Goal: Information Seeking & Learning: Check status

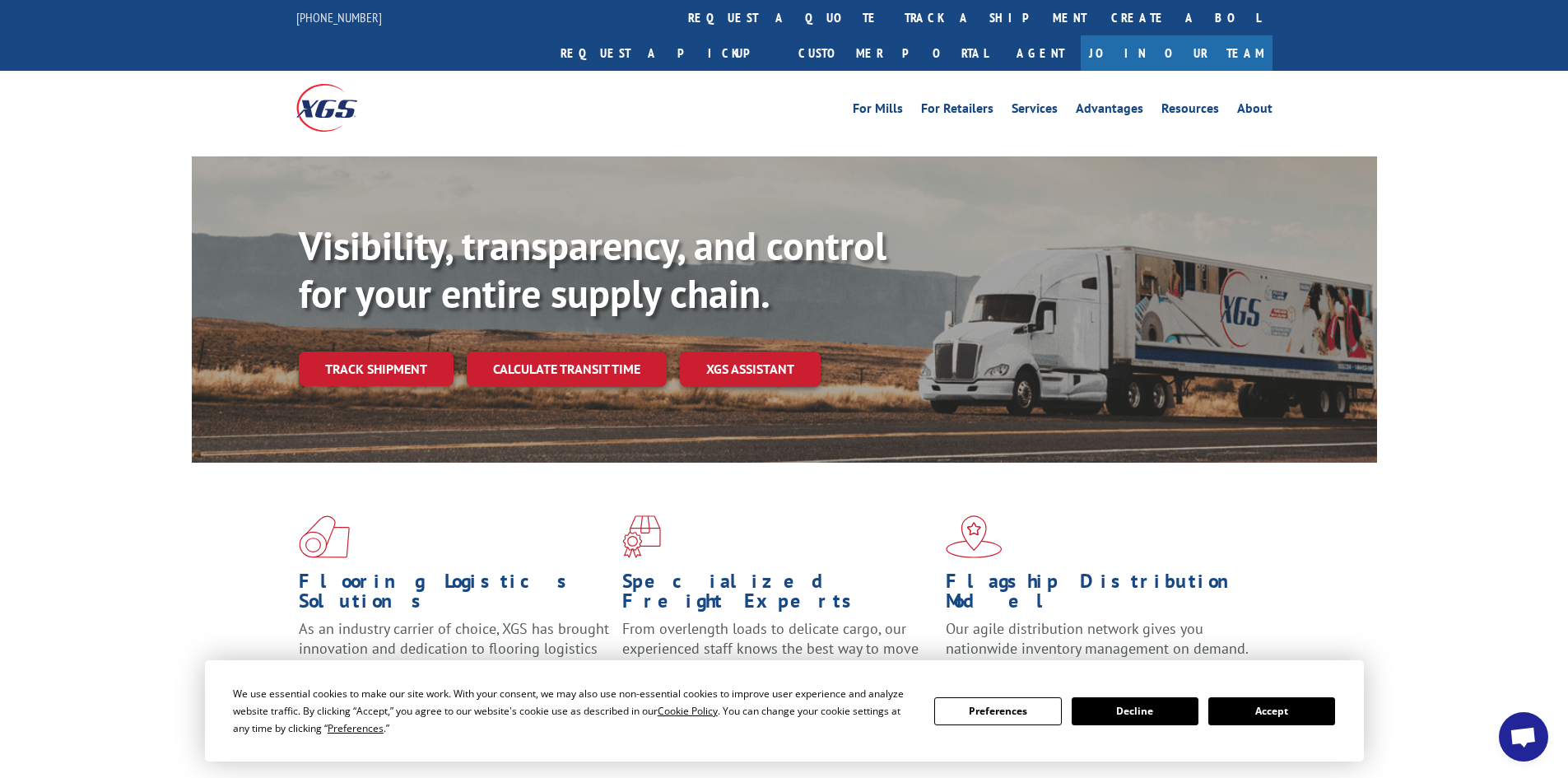
click at [892, 11] on link "track a shipment" at bounding box center [996, 17] width 207 height 35
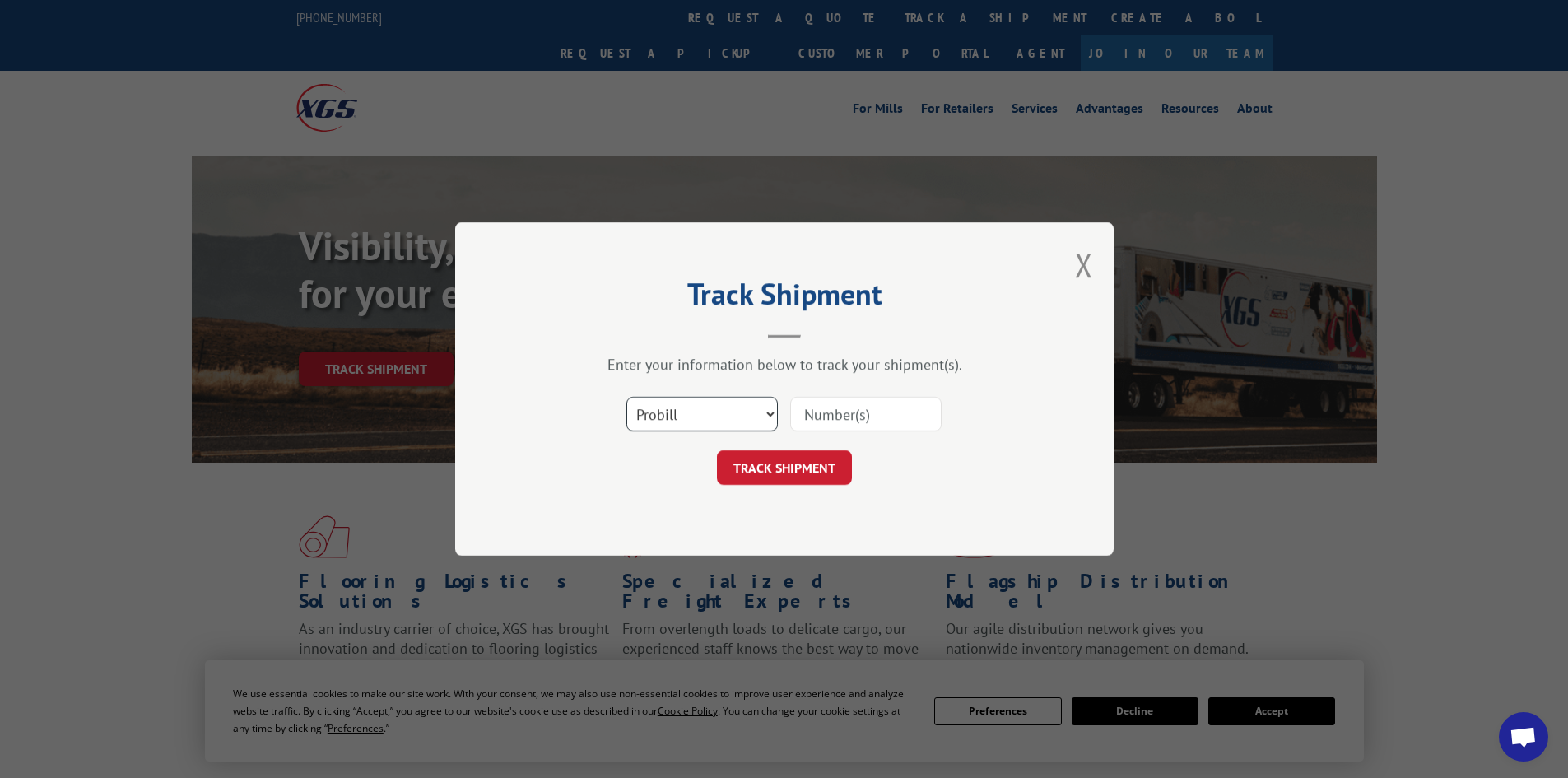
click at [706, 413] on select "Select category... Probill BOL PO" at bounding box center [702, 414] width 152 height 34
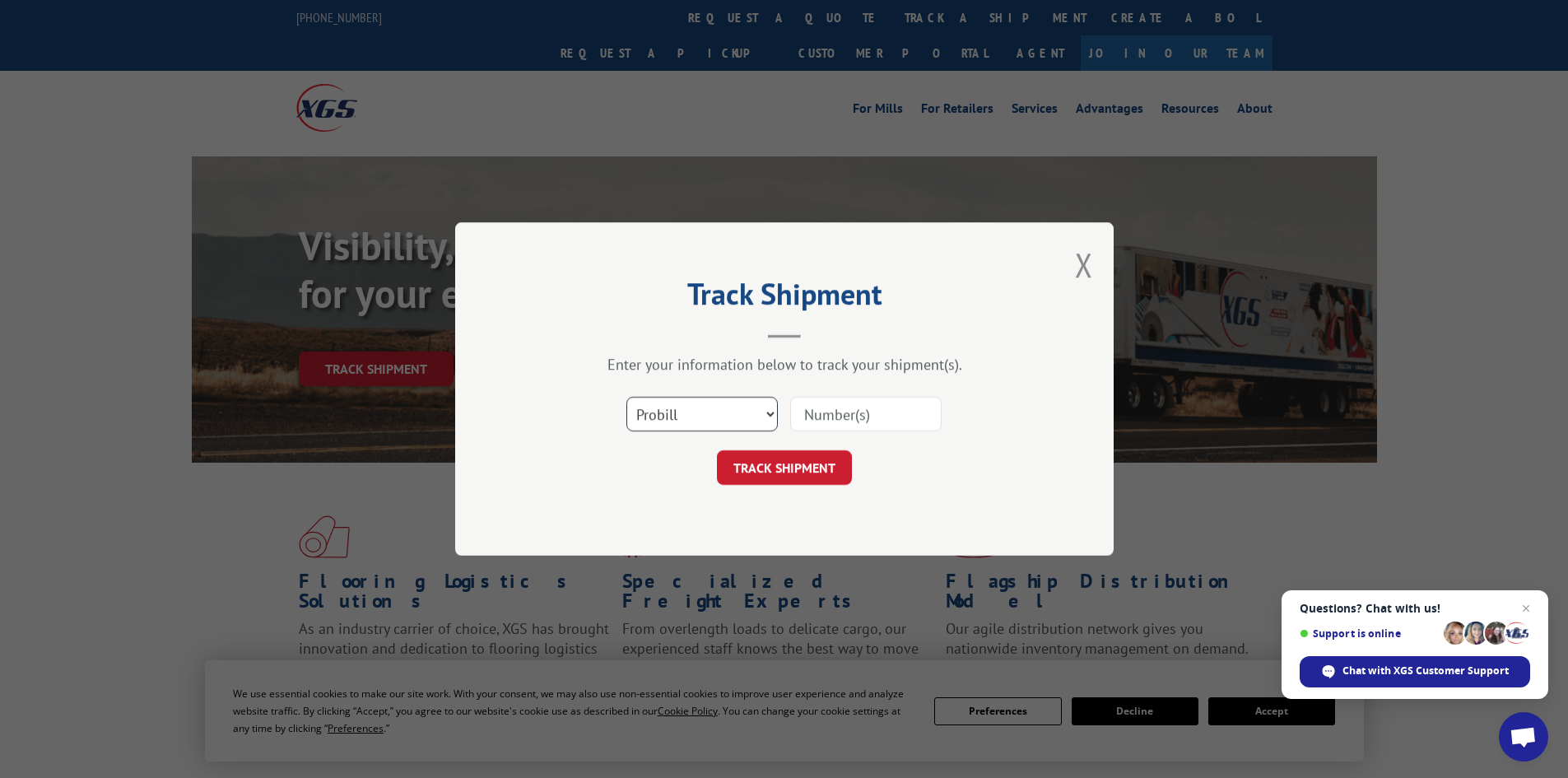
select select "bol"
click at [626, 397] on select "Select category... Probill BOL PO" at bounding box center [702, 414] width 152 height 34
paste input "7057407"
type input "7057407"
click at [777, 465] on button "TRACK SHIPMENT" at bounding box center [784, 467] width 135 height 34
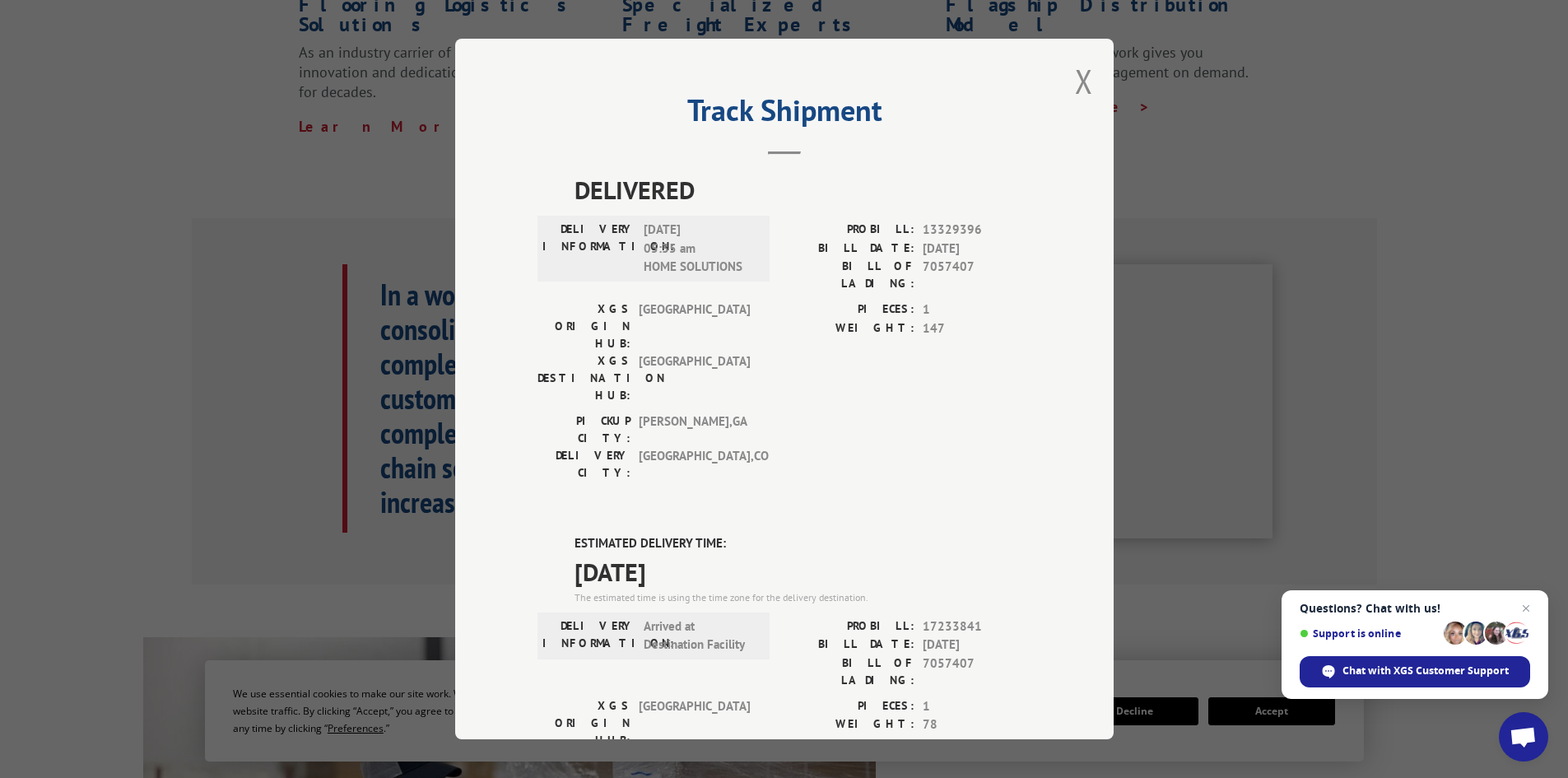
drag, startPoint x: 1082, startPoint y: 74, endPoint x: 1062, endPoint y: 64, distance: 22.4
click at [1077, 74] on button "Close modal" at bounding box center [1085, 81] width 18 height 44
